Goal: Task Accomplishment & Management: Manage account settings

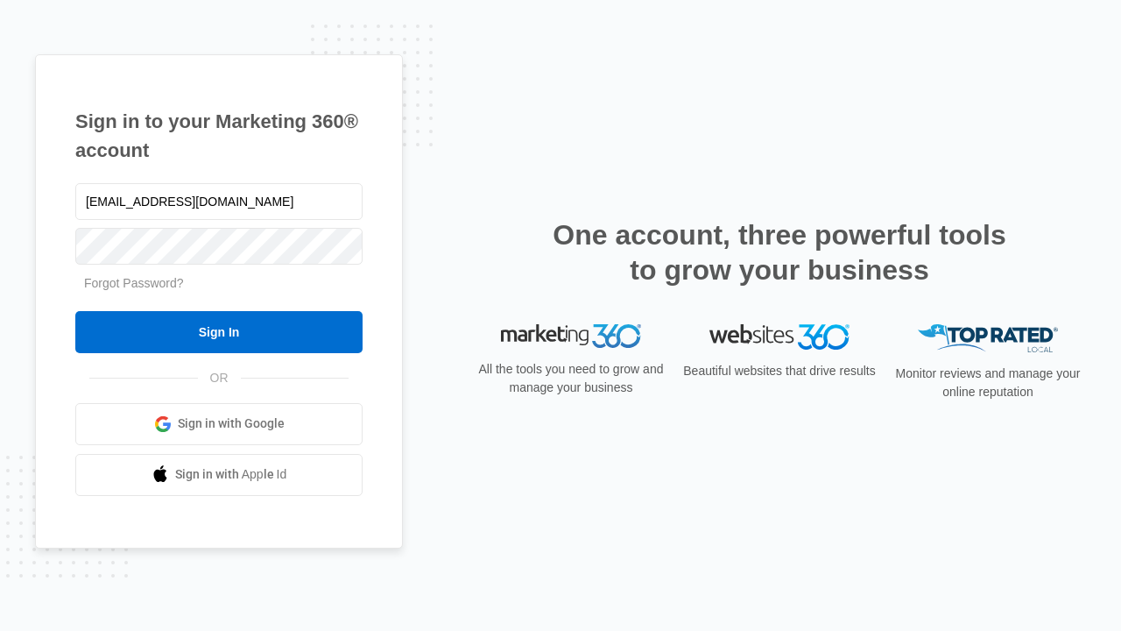
type input "[EMAIL_ADDRESS][DOMAIN_NAME]"
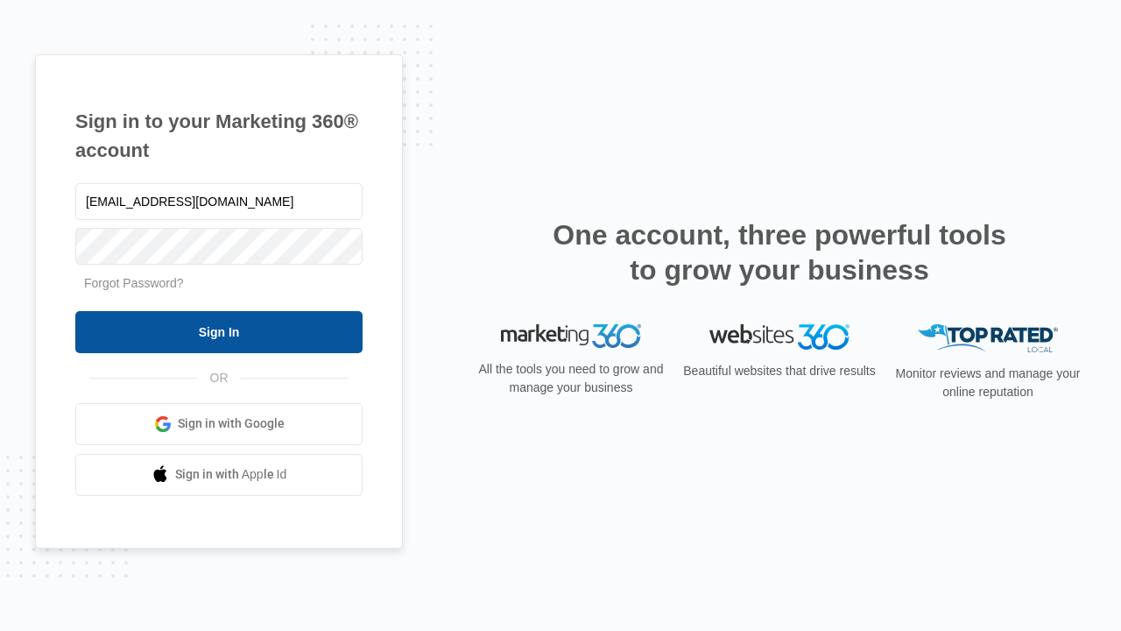
click at [219, 331] on input "Sign In" at bounding box center [218, 332] width 287 height 42
